Goal: Transaction & Acquisition: Purchase product/service

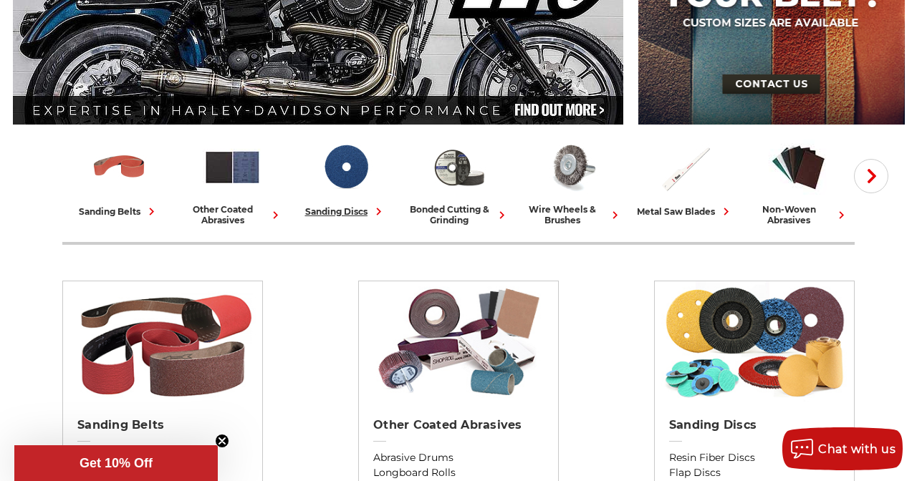
click at [340, 208] on div "sanding discs" at bounding box center [345, 211] width 81 height 15
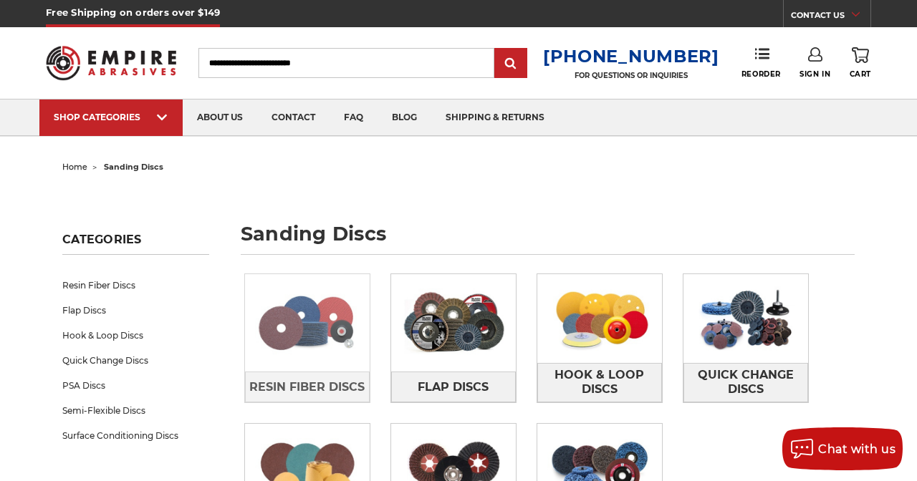
click at [314, 322] on img at bounding box center [307, 323] width 125 height 89
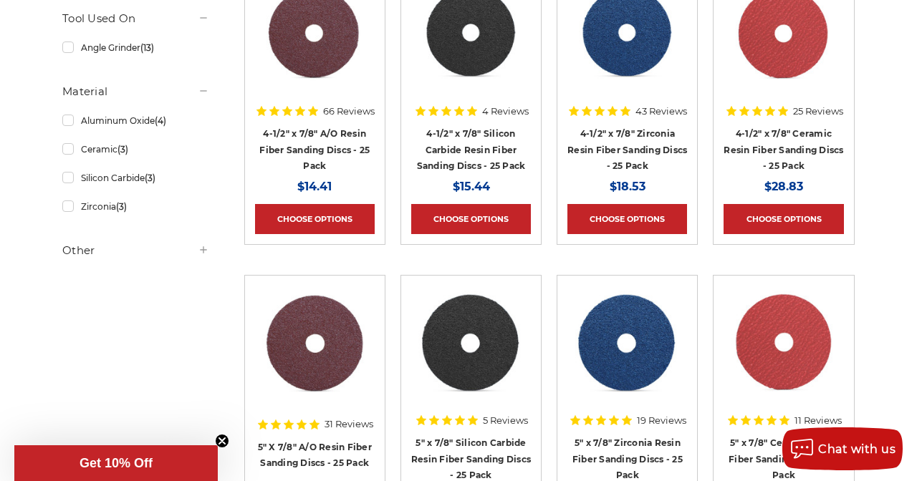
scroll to position [347, 0]
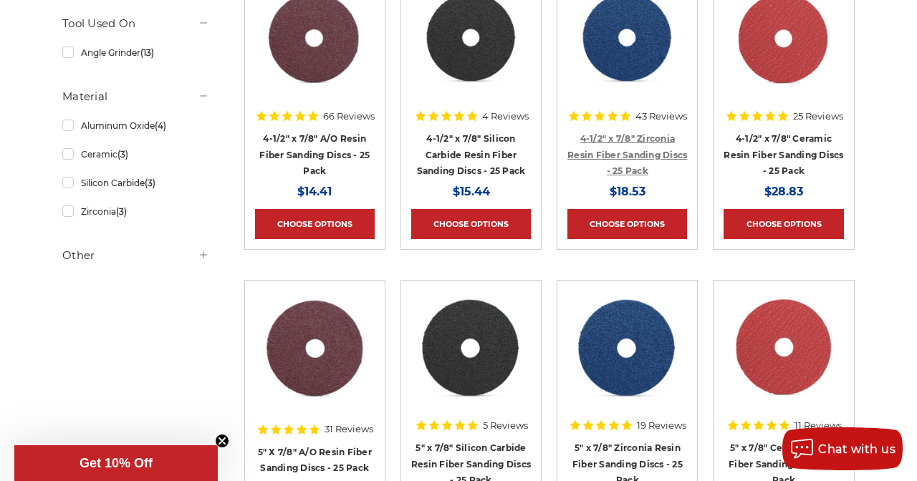
click at [637, 140] on link "4-1/2" x 7/8" Zirconia Resin Fiber Sanding Discs - 25 Pack" at bounding box center [627, 154] width 120 height 43
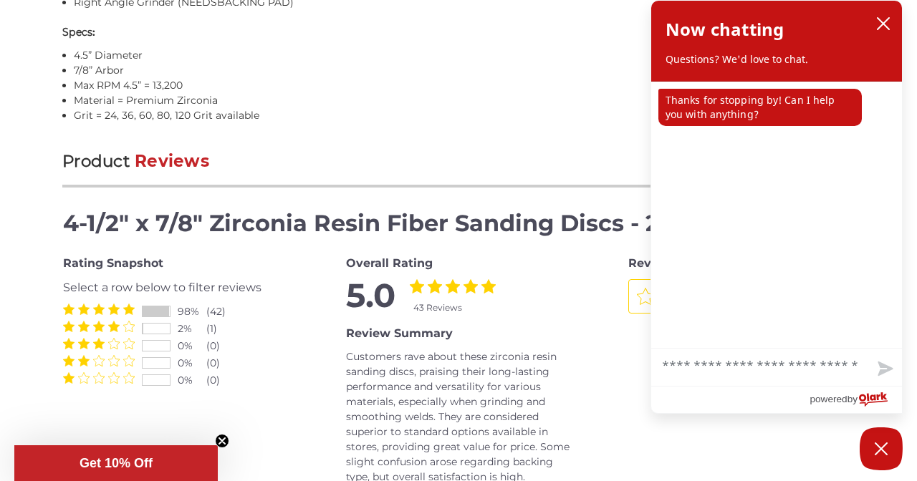
scroll to position [1426, 0]
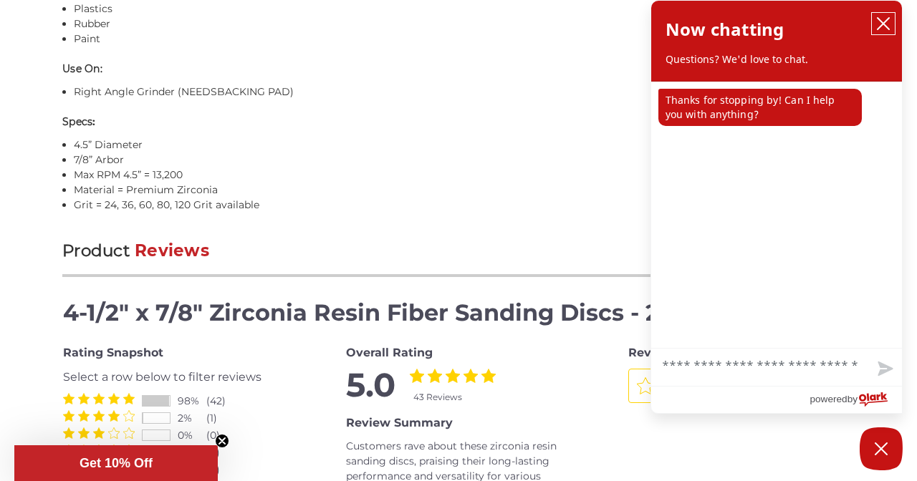
click at [884, 18] on icon "close chatbox" at bounding box center [883, 23] width 14 height 14
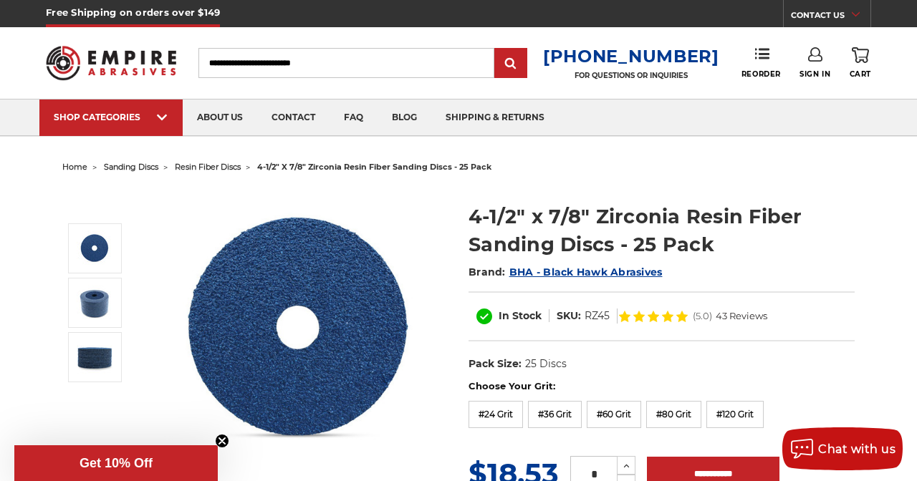
scroll to position [0, 0]
click at [380, 64] on input "Search" at bounding box center [346, 63] width 296 height 30
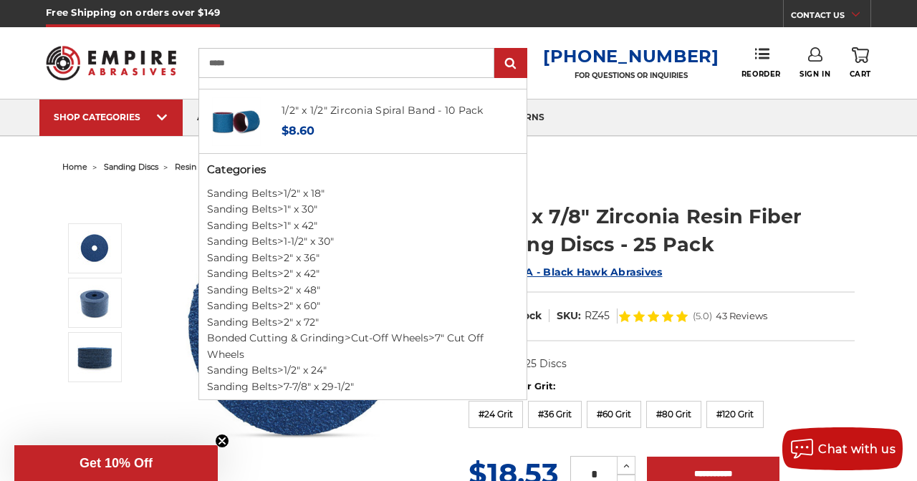
scroll to position [723, 0]
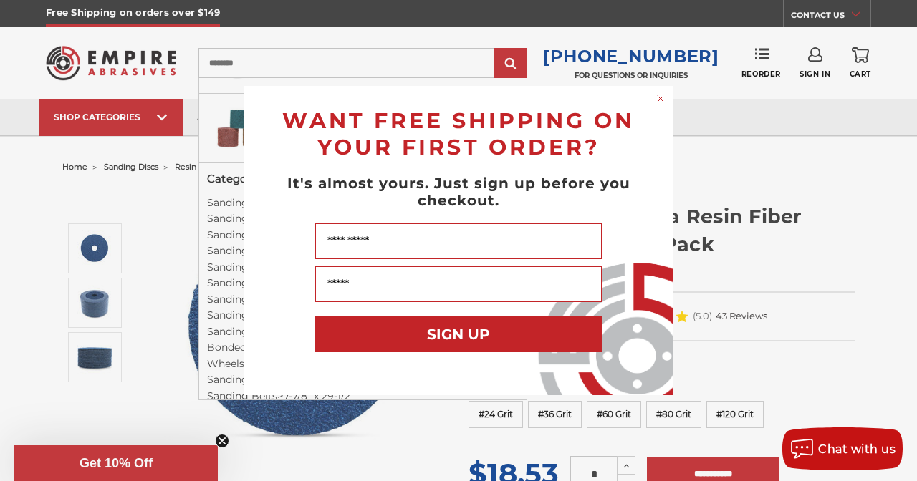
type input "********"
type input "******"
click at [664, 97] on circle "Close dialog" at bounding box center [661, 99] width 14 height 14
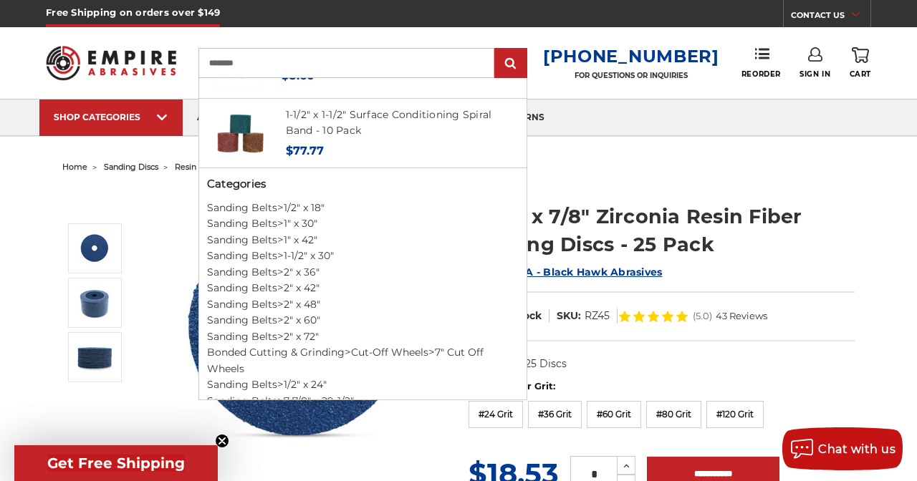
click at [358, 67] on input "********" at bounding box center [346, 63] width 296 height 30
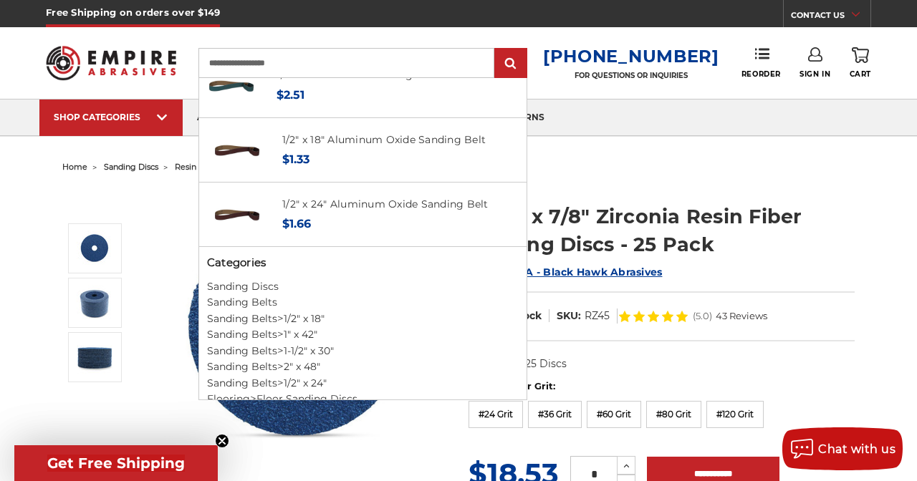
type input "**********"
click at [522, 64] on input "submit" at bounding box center [510, 63] width 29 height 29
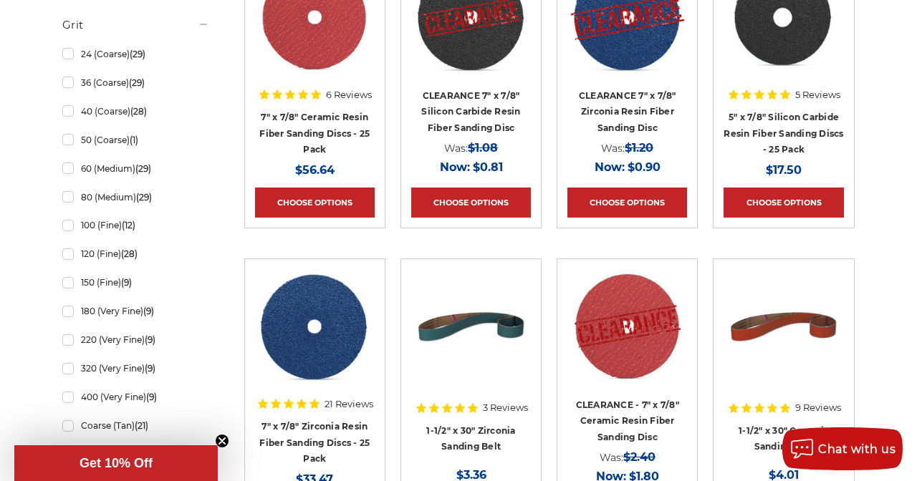
scroll to position [766, 0]
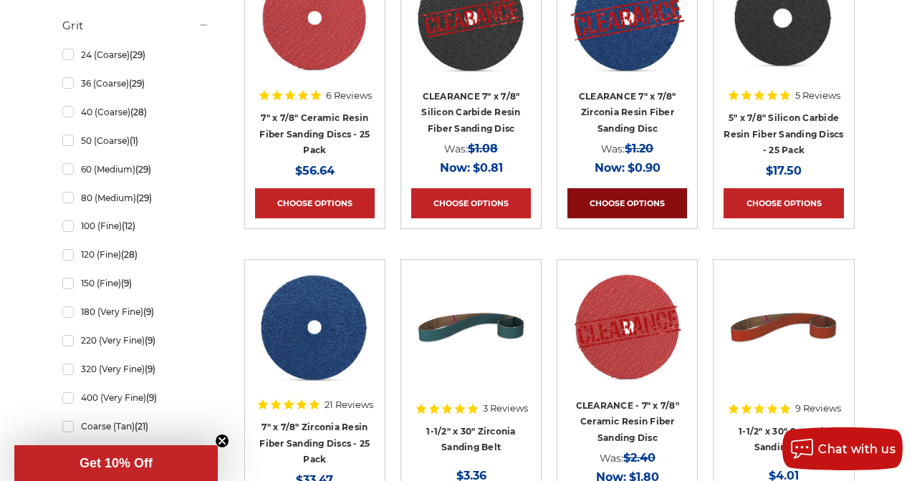
click at [633, 202] on link "Choose Options" at bounding box center [627, 203] width 120 height 30
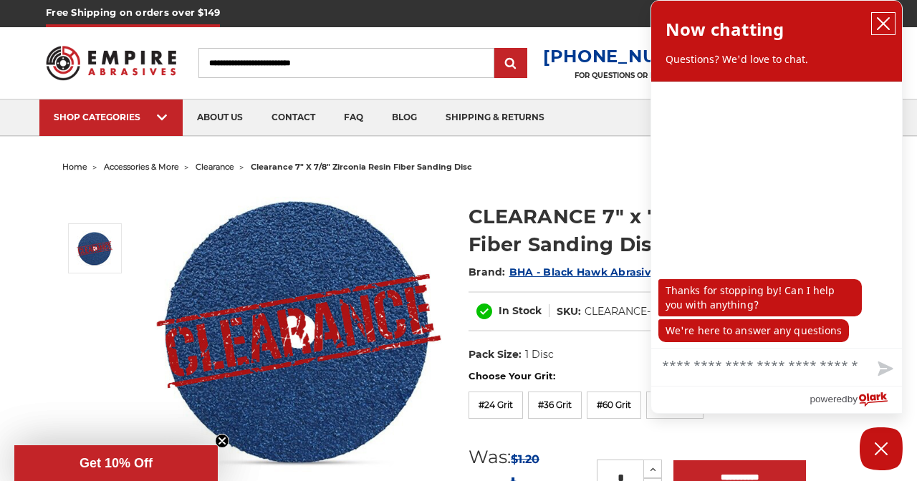
click at [882, 29] on icon "close chatbox" at bounding box center [883, 23] width 14 height 14
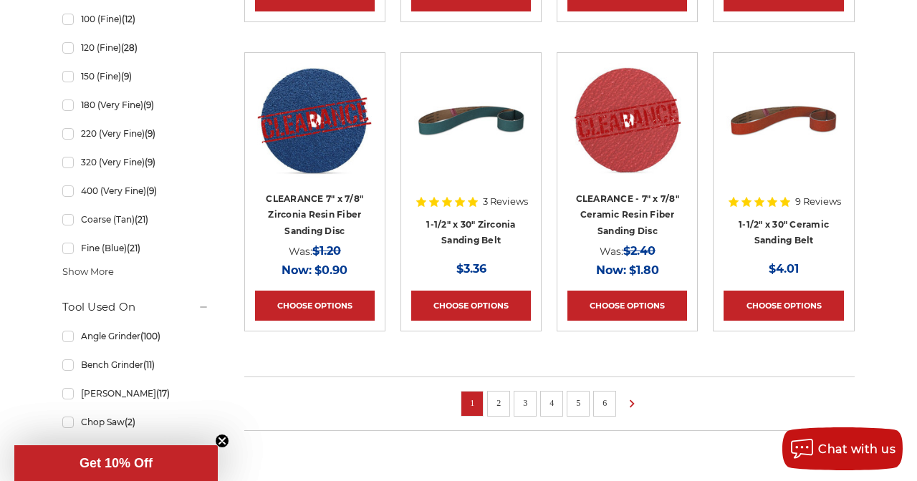
scroll to position [1000, 0]
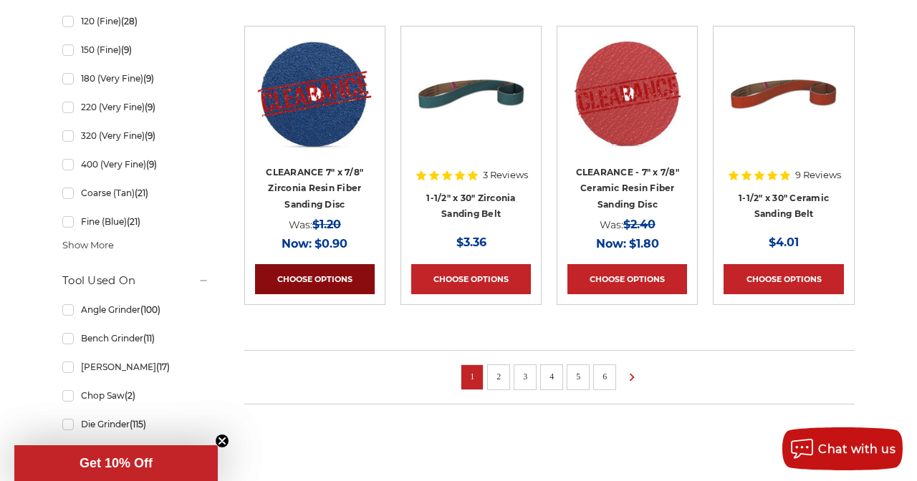
click at [318, 270] on link "Choose Options" at bounding box center [315, 279] width 120 height 30
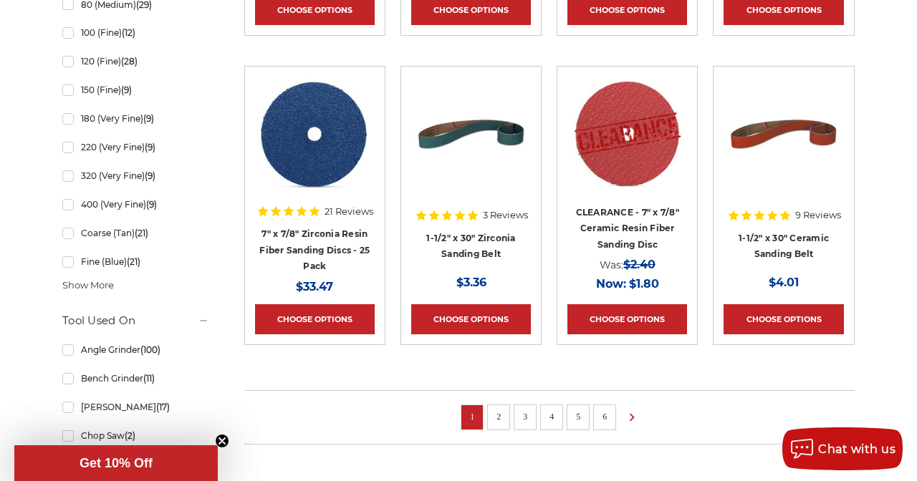
scroll to position [965, 0]
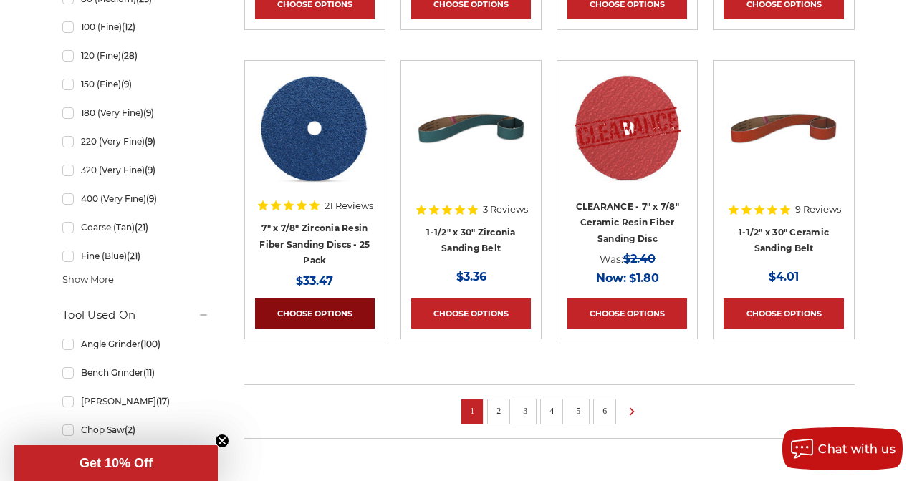
click at [325, 305] on link "Choose Options" at bounding box center [315, 314] width 120 height 30
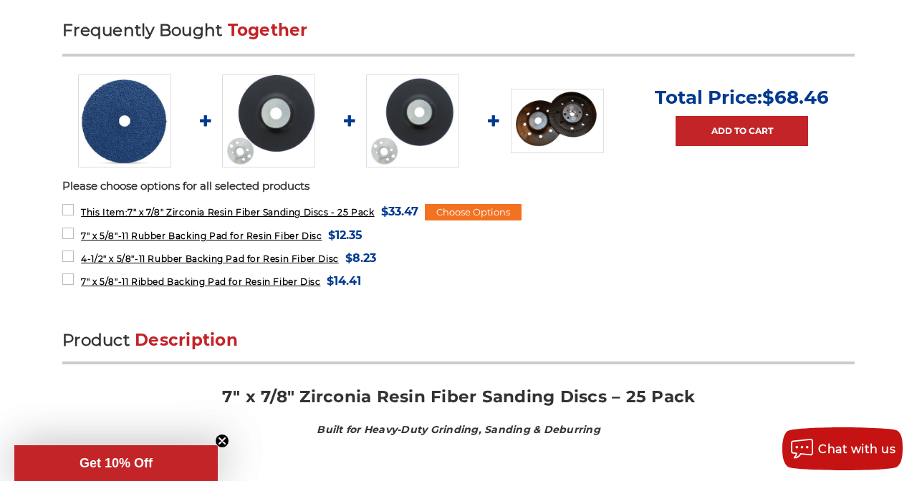
scroll to position [619, 0]
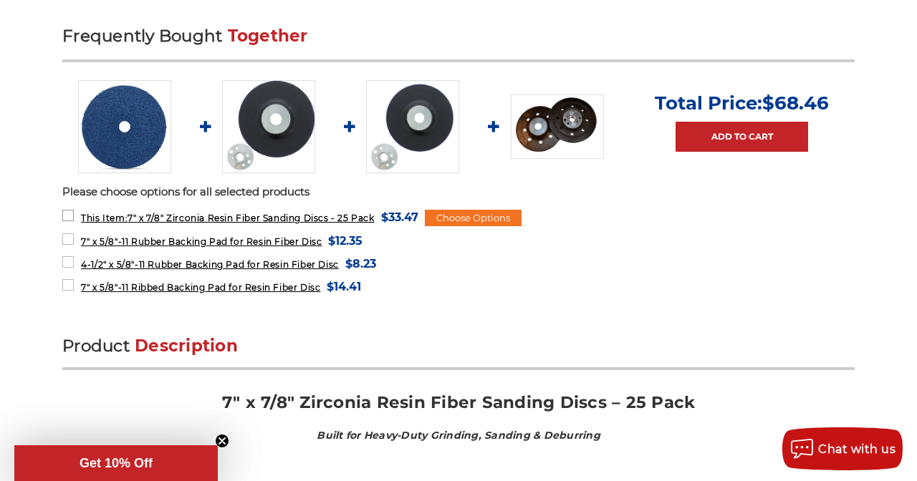
click at [69, 215] on label "This Item: 7" x 7/8" Zirconia Resin Fiber Sanding Discs - 25 Pack MSRP: Was: No…" at bounding box center [239, 217] width 355 height 19
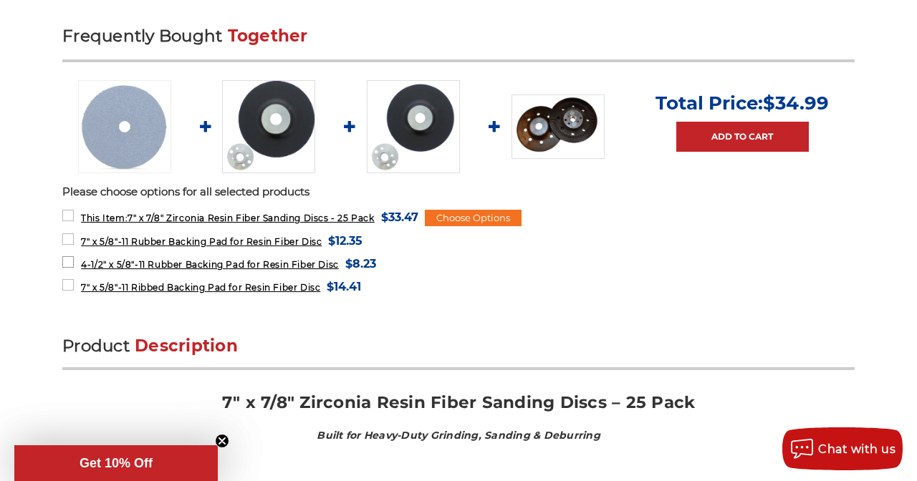
click at [69, 257] on label "4-1/2" x 5/8"-11 Rubber Backing Pad for Resin Fiber Disc MSRP: Was: Now: $8.23 …" at bounding box center [219, 263] width 314 height 19
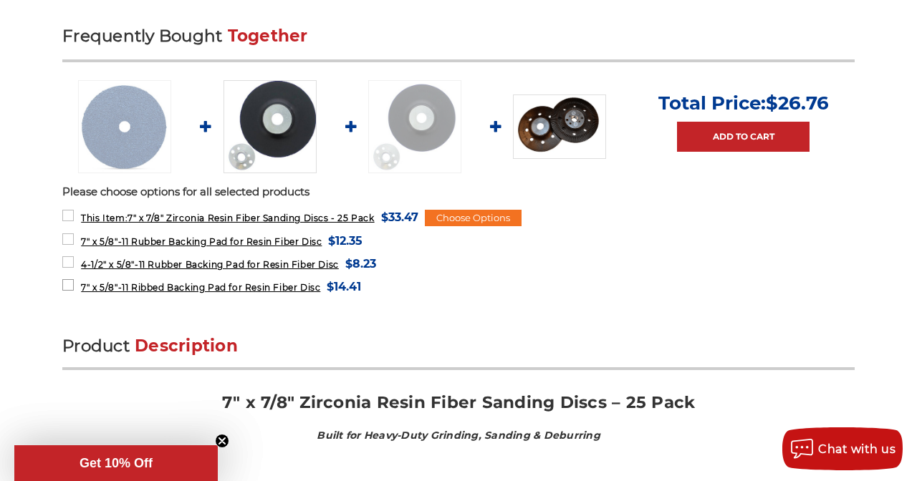
click at [69, 279] on label "7" x 5/8"-11 Ribbed Backing Pad for Resin Fiber Disc MSRP: Was: Now: $14.41 (Yo…" at bounding box center [211, 286] width 299 height 19
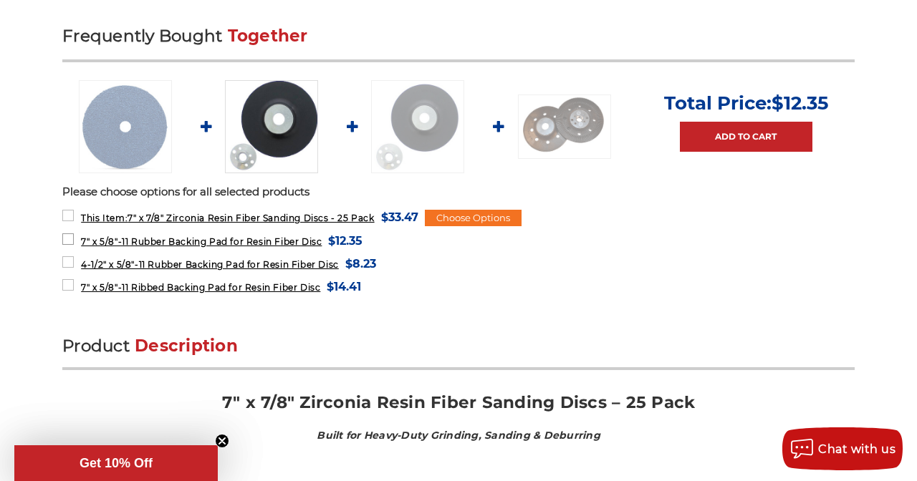
click at [171, 236] on span "7" x 5/8"-11 Rubber Backing Pad for Resin Fiber Disc" at bounding box center [201, 241] width 241 height 11
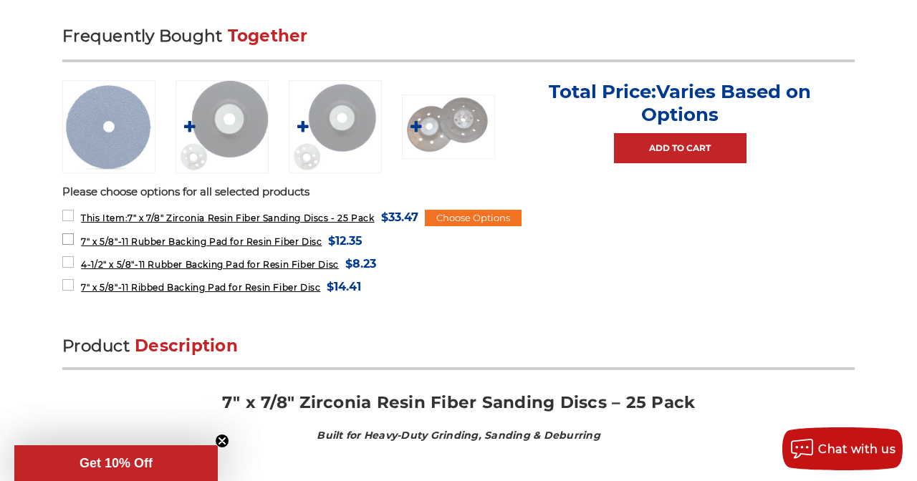
click at [70, 234] on label "7" x 5/8"-11 Rubber Backing Pad for Resin Fiber Disc MSRP: Was: Now: $12.35 (Yo…" at bounding box center [212, 240] width 300 height 19
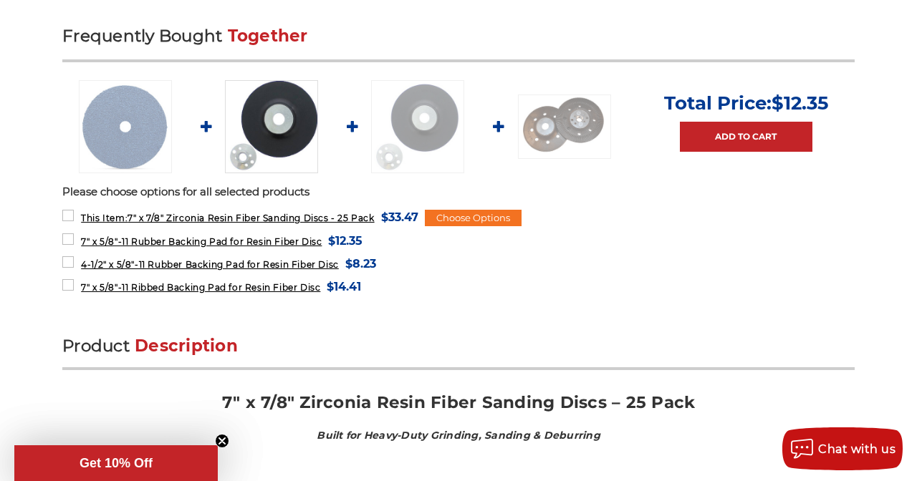
click at [257, 137] on img at bounding box center [271, 126] width 93 height 93
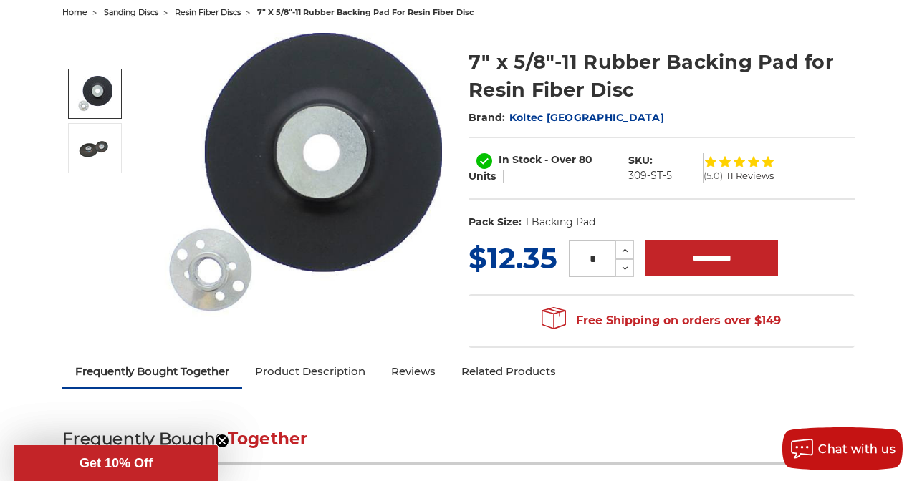
click at [100, 79] on img at bounding box center [95, 94] width 36 height 36
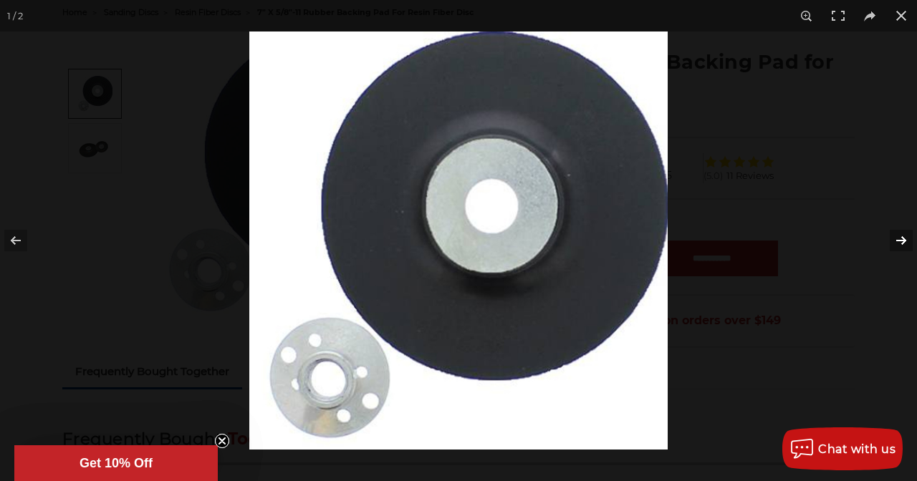
scroll to position [163, 0]
click at [897, 237] on button at bounding box center [892, 241] width 50 height 72
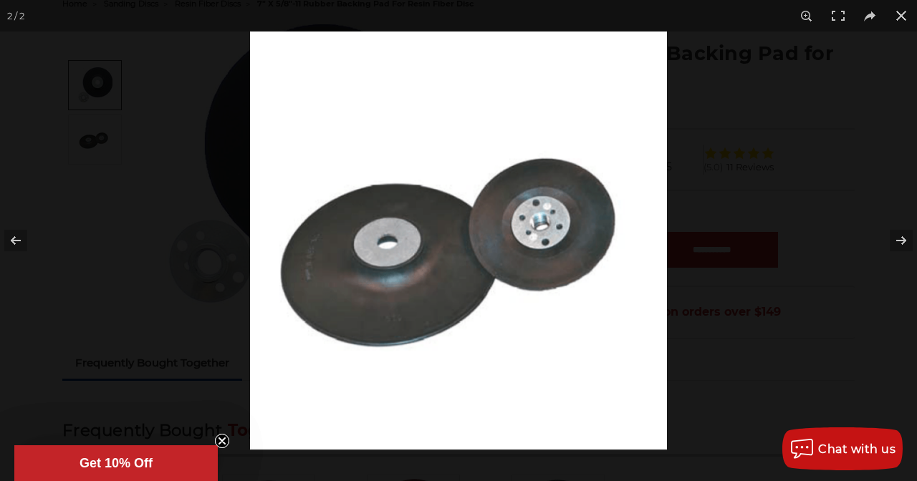
click at [569, 226] on img at bounding box center [458, 241] width 417 height 418
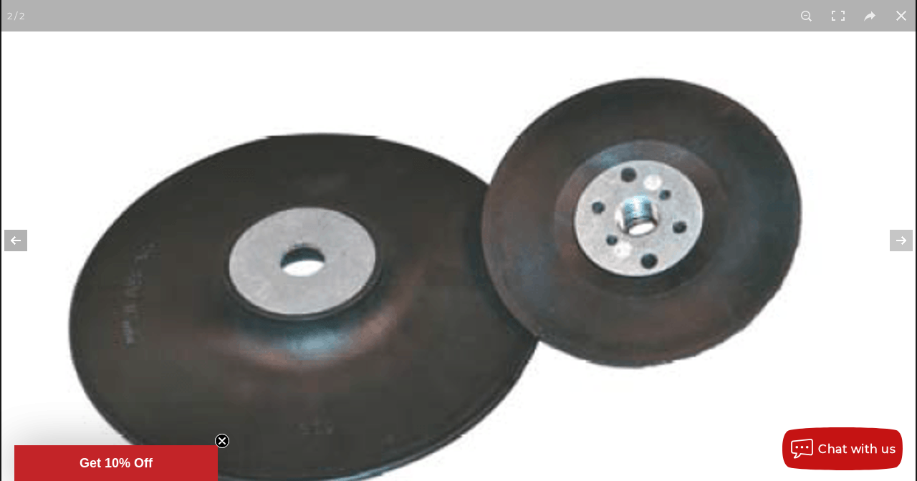
click at [19, 233] on button at bounding box center [25, 241] width 50 height 72
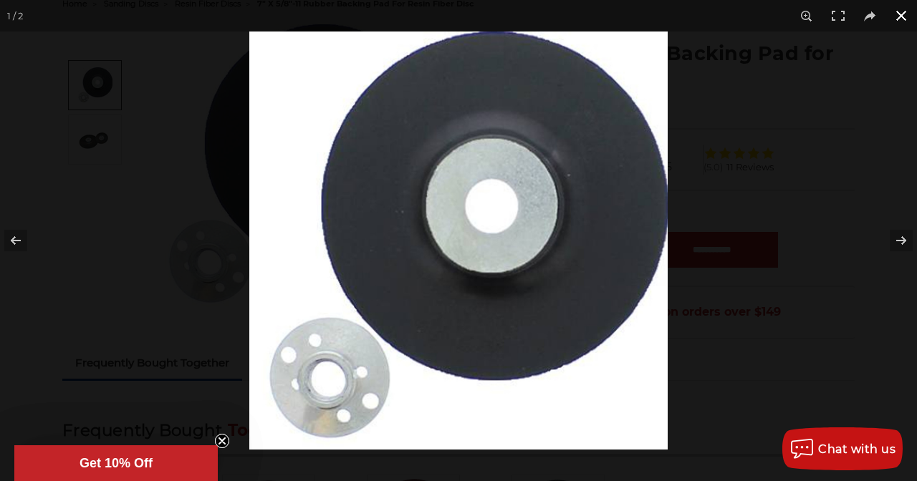
click at [901, 12] on button at bounding box center [901, 16] width 32 height 32
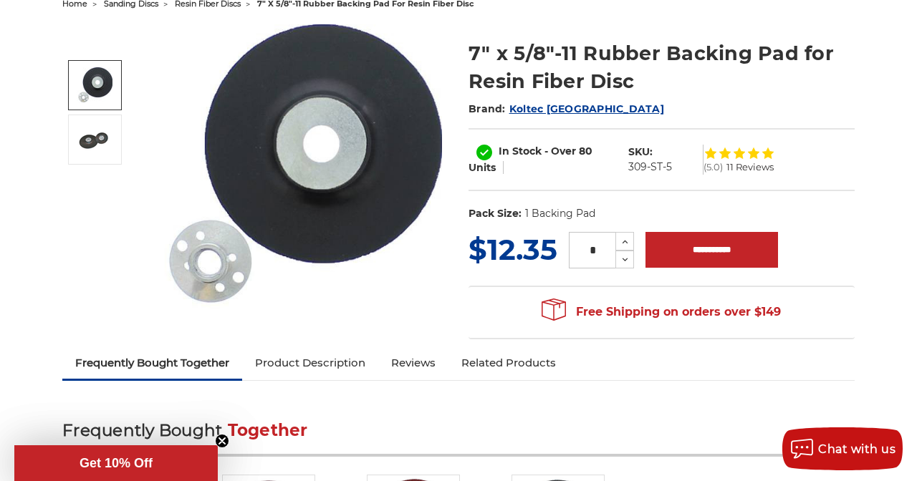
scroll to position [155, 0]
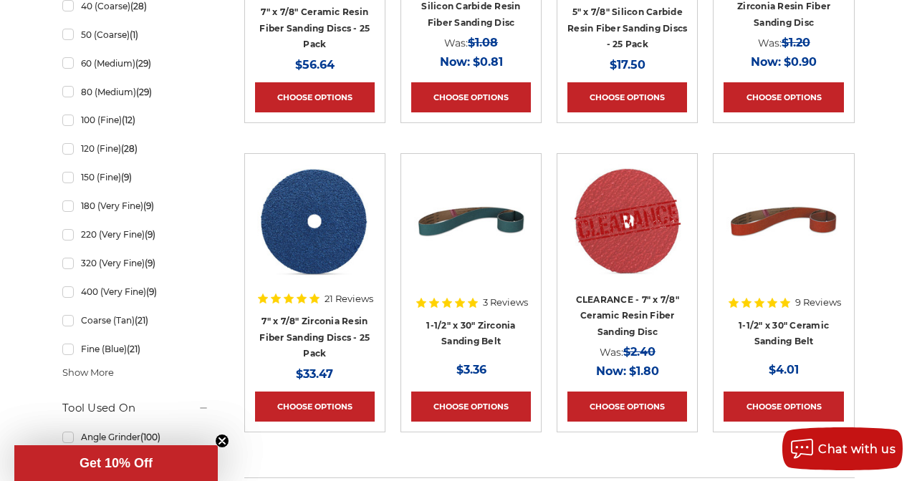
scroll to position [874, 0]
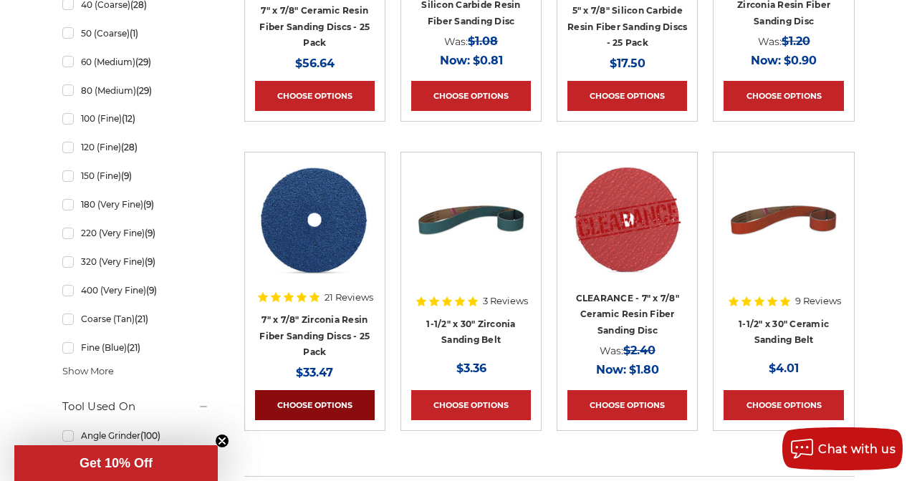
click at [307, 404] on link "Choose Options" at bounding box center [315, 405] width 120 height 30
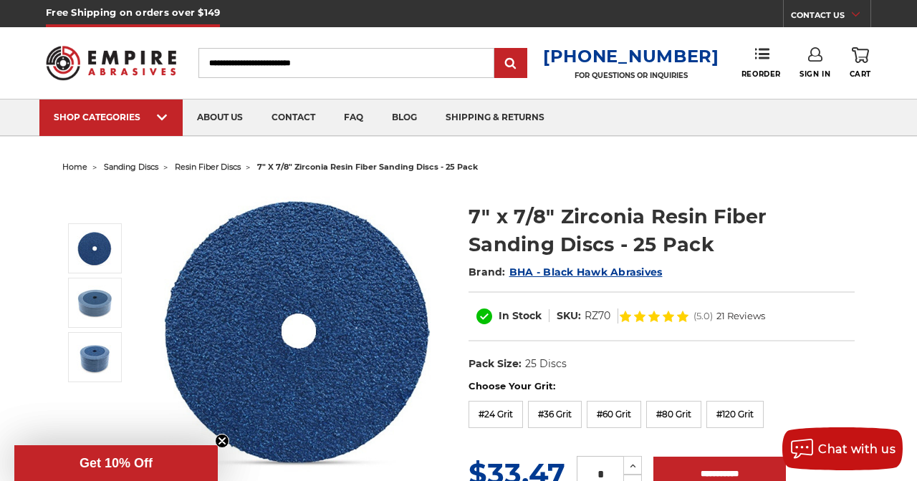
click at [415, 69] on input "Search" at bounding box center [346, 63] width 296 height 30
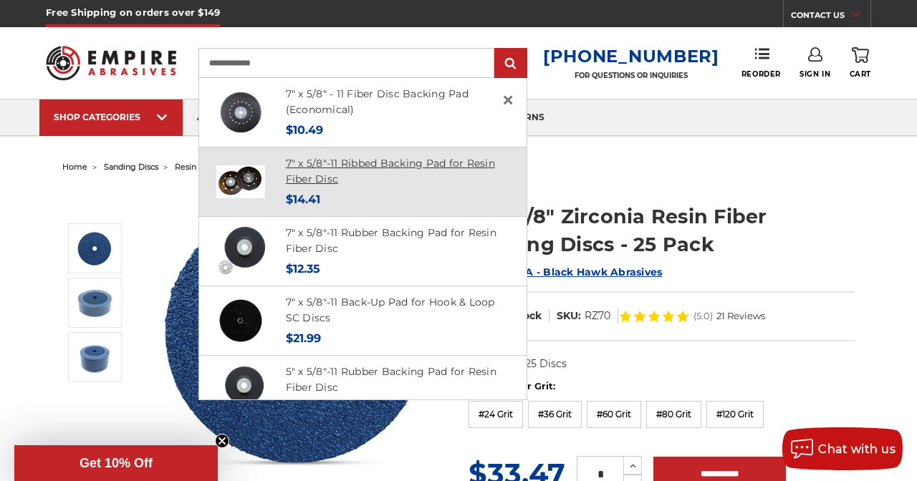
type input "**********"
click at [390, 165] on link "7" x 5/8"-11 Ribbed Backing Pad for Resin Fiber Disc" at bounding box center [390, 171] width 209 height 29
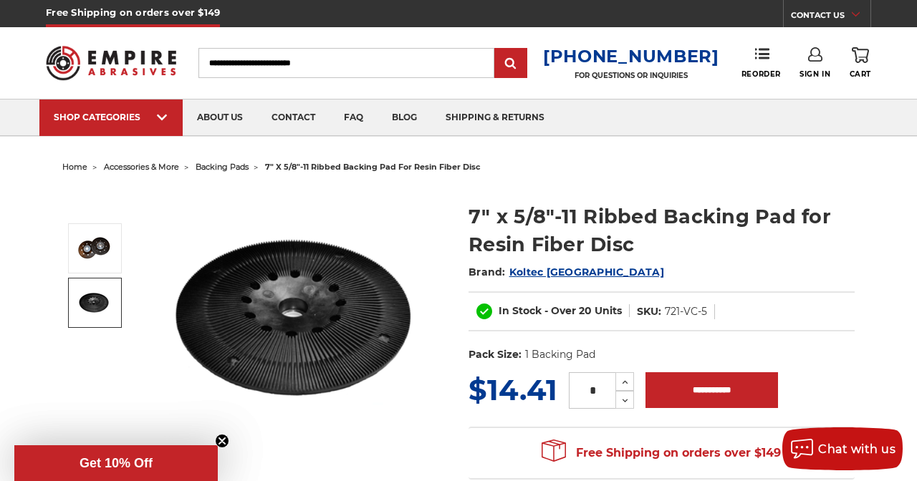
click at [95, 294] on img at bounding box center [95, 302] width 36 height 21
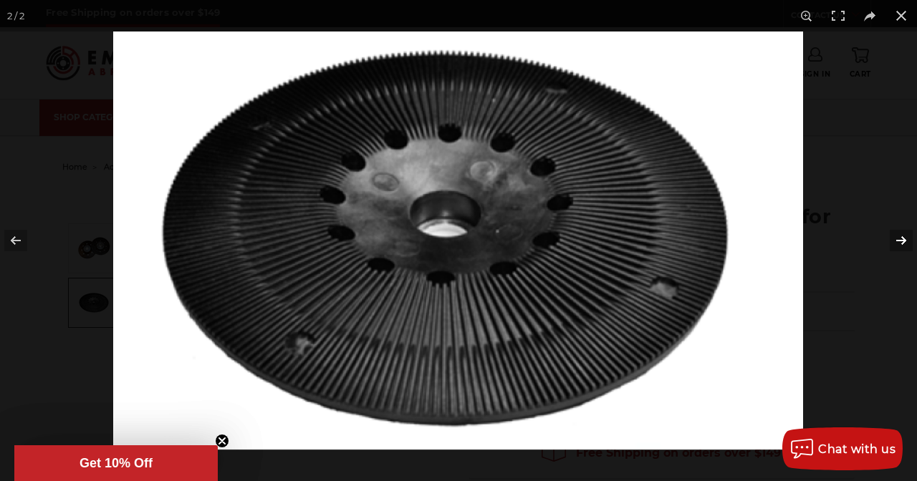
click at [900, 239] on button at bounding box center [892, 241] width 50 height 72
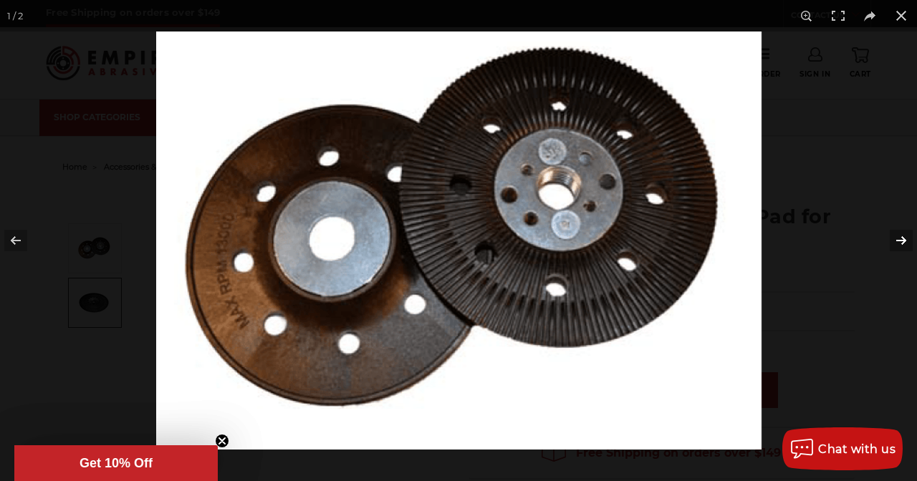
click at [900, 239] on button at bounding box center [892, 241] width 50 height 72
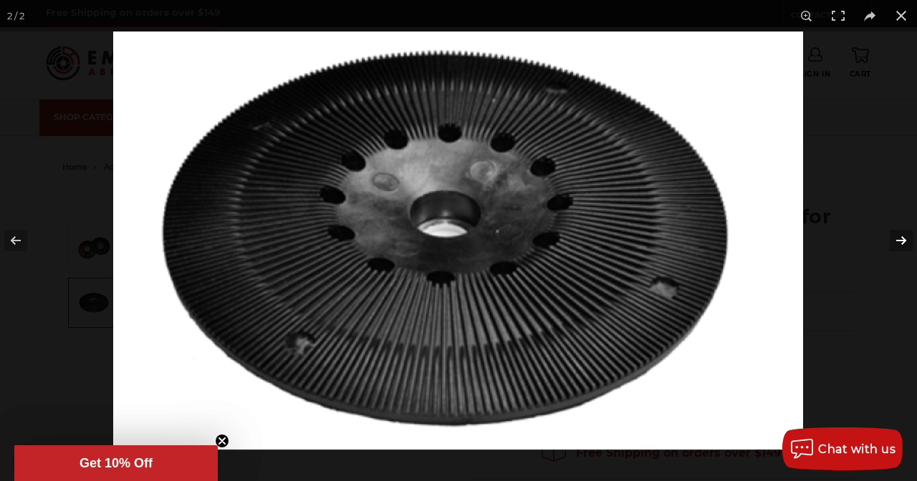
click at [901, 239] on button at bounding box center [892, 241] width 50 height 72
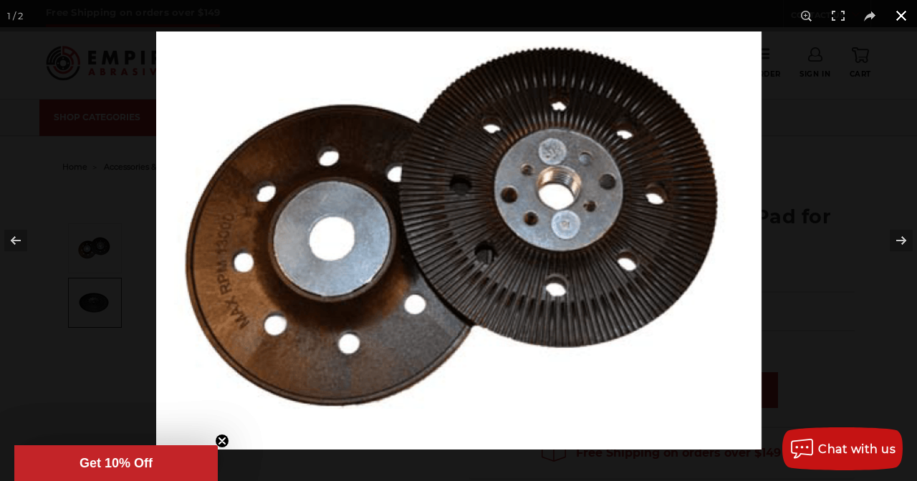
click at [902, 12] on button at bounding box center [901, 16] width 32 height 32
